Goal: Task Accomplishment & Management: Manage account settings

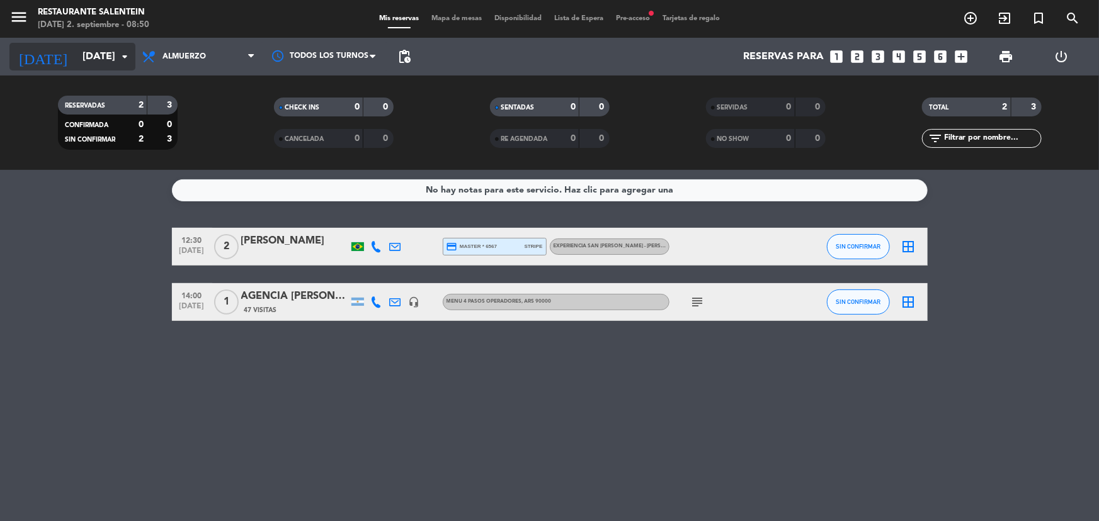
click at [93, 53] on input "[DATE]" at bounding box center [142, 57] width 133 height 25
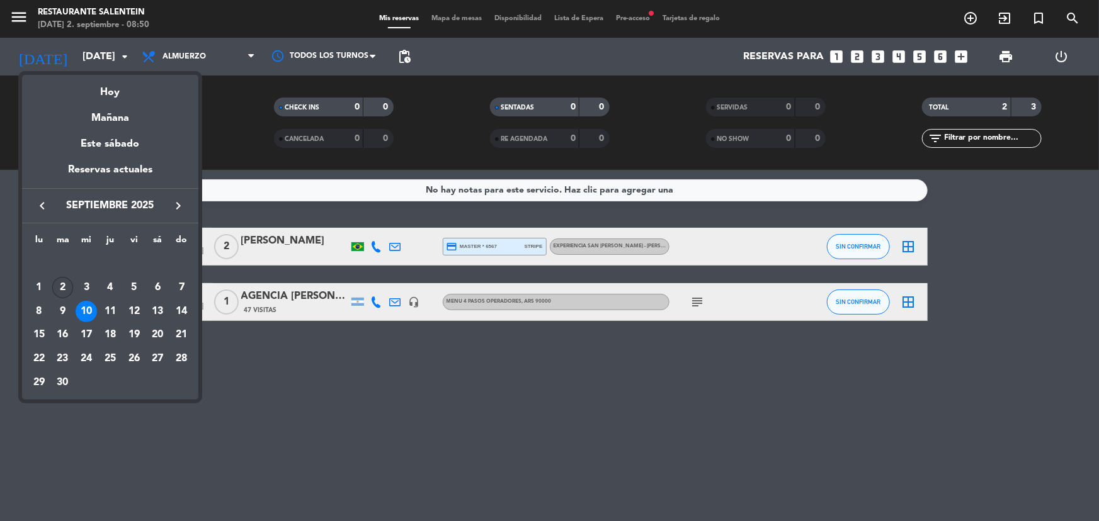
click at [63, 283] on div "2" at bounding box center [62, 287] width 21 height 21
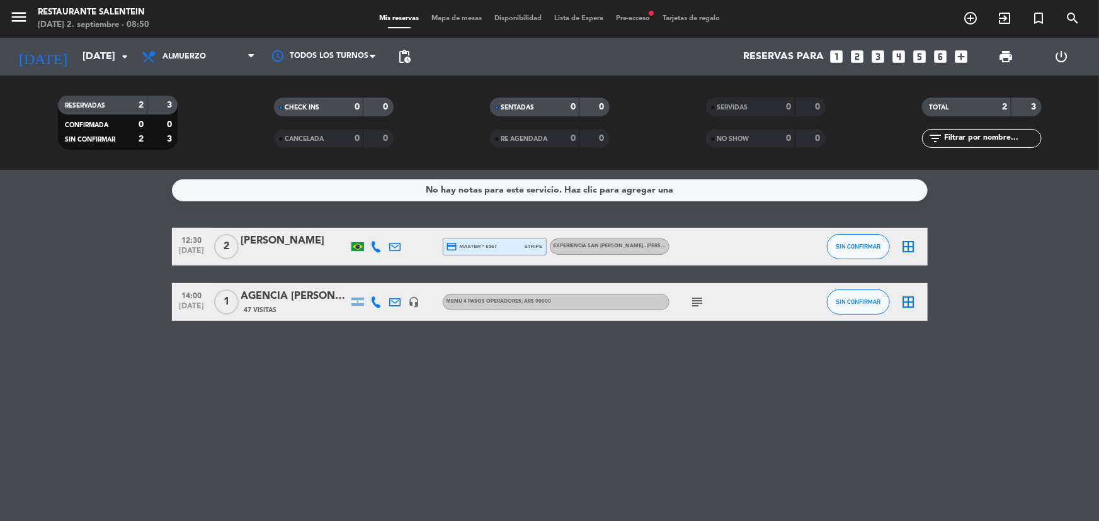
type input "[DATE]"
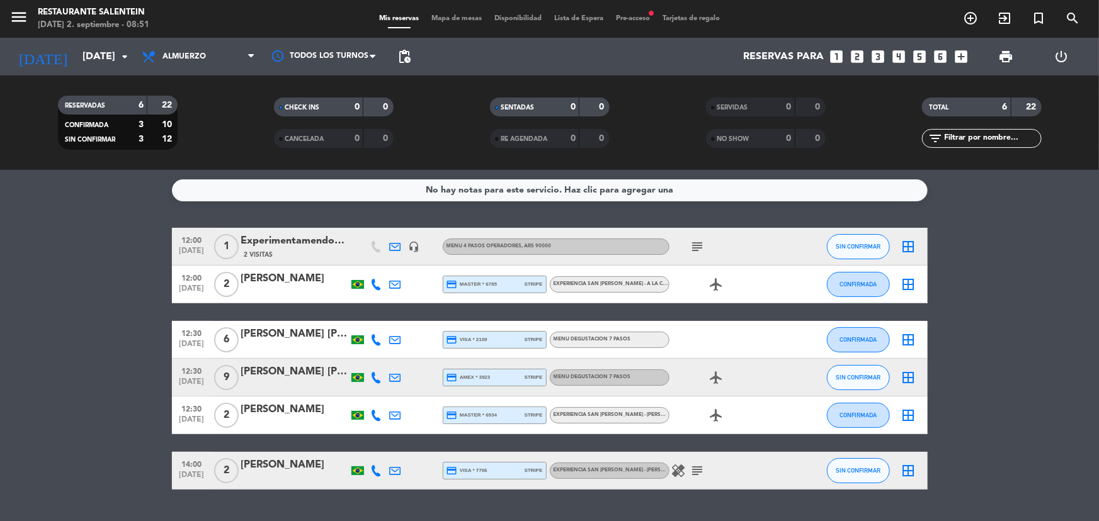
click at [629, 9] on div "menu Restaurante Salentein [DATE] 2. septiembre - 08:51 Mis reservas Mapa de me…" at bounding box center [549, 19] width 1099 height 38
click at [634, 25] on div "menu Restaurante Salentein [DATE] 2. septiembre - 08:51 Mis reservas Mapa de me…" at bounding box center [549, 19] width 1099 height 38
click at [632, 23] on div "Mis reservas Mapa de mesas Disponibilidad Lista de Espera Pre-acceso fiber_manu…" at bounding box center [549, 18] width 353 height 11
click at [632, 16] on span "Pre-acceso fiber_manual_record" at bounding box center [633, 18] width 47 height 7
